Goal: Task Accomplishment & Management: Use online tool/utility

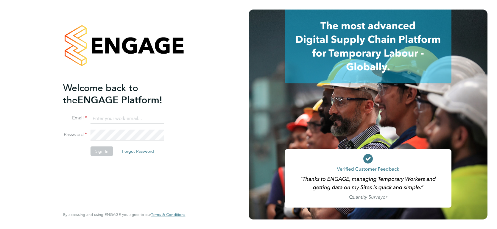
type input "luke.carter@randstadcpe.com"
click at [101, 154] on button "Sign In" at bounding box center [101, 151] width 23 height 10
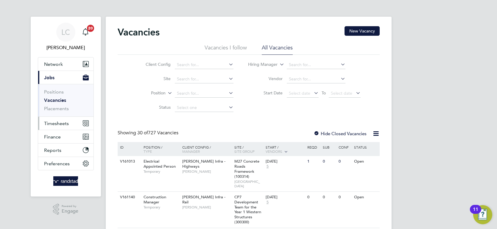
click at [63, 119] on button "Timesheets" at bounding box center [65, 123] width 55 height 13
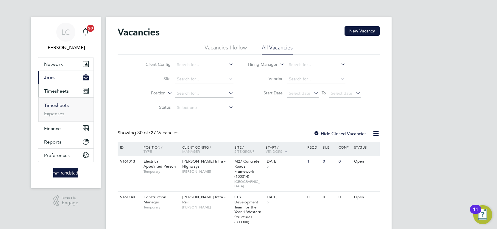
click at [63, 104] on link "Timesheets" at bounding box center [56, 105] width 25 height 6
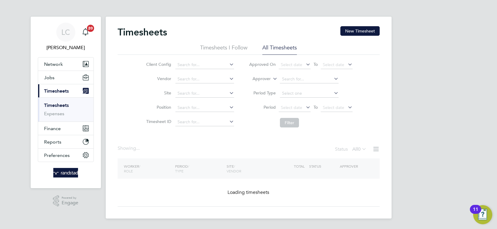
click at [265, 80] on label "Approver" at bounding box center [257, 79] width 27 height 6
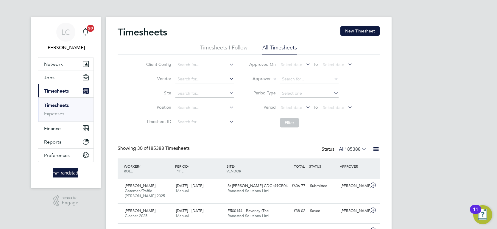
click at [265, 78] on label "Approver" at bounding box center [257, 79] width 27 height 6
click at [251, 85] on li "Worker" at bounding box center [256, 86] width 29 height 8
click at [300, 80] on input at bounding box center [309, 79] width 59 height 8
type input "q"
type input "Deeks"
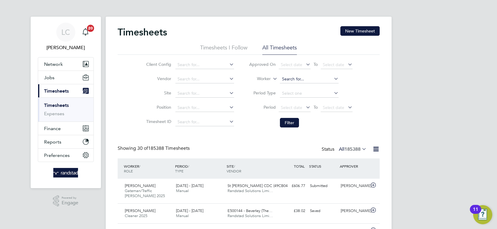
click at [301, 75] on input at bounding box center [309, 79] width 59 height 8
click at [306, 84] on li "[PERSON_NAME]" at bounding box center [309, 87] width 59 height 8
type input "[PERSON_NAME]"
click at [286, 126] on button "Filter" at bounding box center [289, 123] width 19 height 10
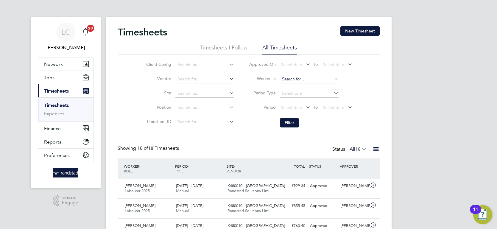
click at [308, 80] on input at bounding box center [309, 79] width 59 height 8
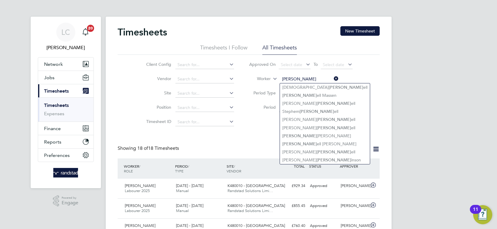
type input "[PERSON_NAME]"
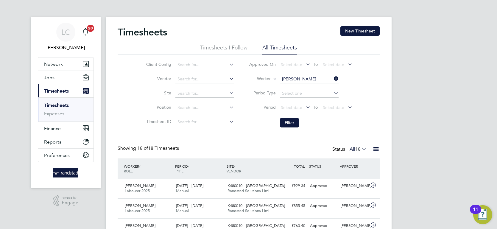
click at [332, 78] on icon at bounding box center [332, 78] width 0 height 8
click at [304, 80] on input at bounding box center [309, 79] width 59 height 8
click at [307, 88] on li "[PERSON_NAME] Mit ch" at bounding box center [309, 87] width 59 height 8
type input "[PERSON_NAME]"
click at [292, 121] on button "Filter" at bounding box center [289, 123] width 19 height 10
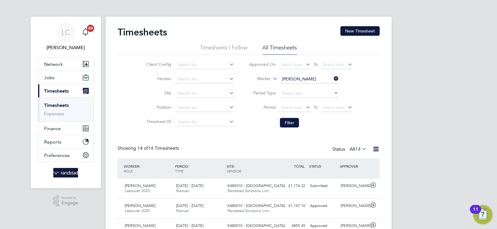
click at [340, 79] on li "Worker [PERSON_NAME]" at bounding box center [300, 79] width 118 height 14
click at [332, 77] on icon at bounding box center [332, 78] width 0 height 8
click at [313, 77] on input at bounding box center [309, 79] width 59 height 8
click at [310, 95] on li "[PERSON_NAME]" at bounding box center [309, 95] width 59 height 8
type input "[PERSON_NAME]"
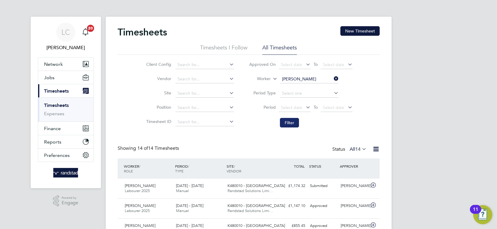
click at [288, 120] on button "Filter" at bounding box center [289, 123] width 19 height 10
click at [343, 76] on li "Worker [PERSON_NAME]" at bounding box center [300, 79] width 118 height 14
click at [332, 76] on icon at bounding box center [332, 78] width 0 height 8
click at [319, 79] on input at bounding box center [309, 79] width 59 height 8
click at [316, 85] on b "Somner" at bounding box center [323, 87] width 15 height 5
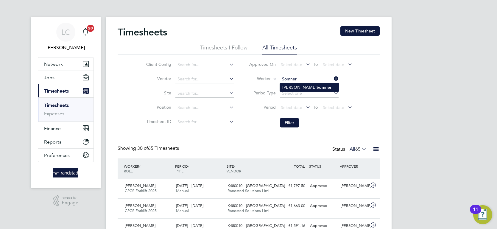
type input "[PERSON_NAME]"
click at [287, 125] on button "Filter" at bounding box center [289, 123] width 19 height 10
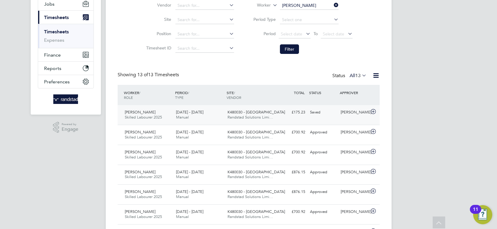
scroll to position [75, 0]
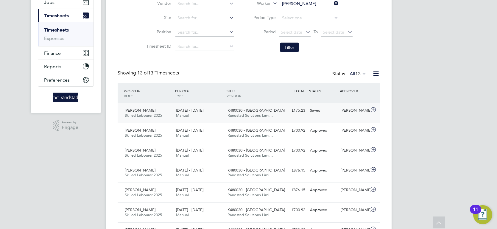
click at [336, 117] on div "[PERSON_NAME] Skilled Labourer 2025 [DATE] - [DATE] [DATE] - [DATE] Manual K480…" at bounding box center [249, 113] width 262 height 20
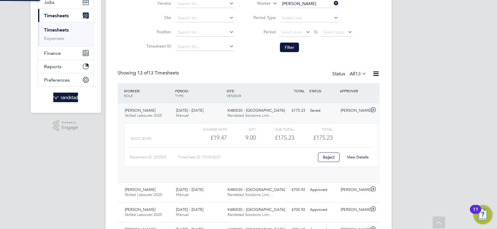
scroll to position [10, 58]
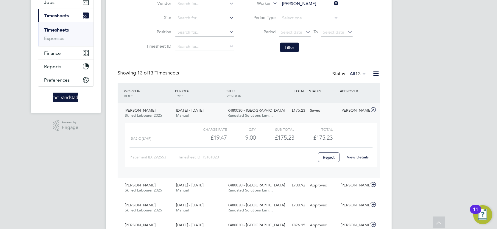
click at [332, 4] on icon at bounding box center [332, 3] width 0 height 8
click at [296, 4] on input at bounding box center [309, 4] width 59 height 8
click at [309, 11] on li "[PERSON_NAME]" at bounding box center [317, 12] width 75 height 8
type input "[PERSON_NAME]"
click at [294, 44] on button "Filter" at bounding box center [289, 48] width 19 height 10
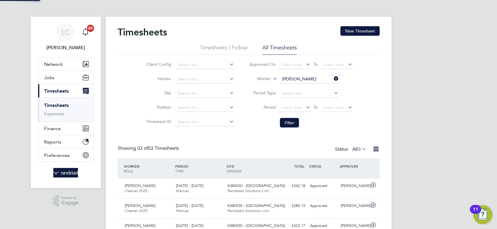
scroll to position [3, 3]
